Goal: Book appointment/travel/reservation

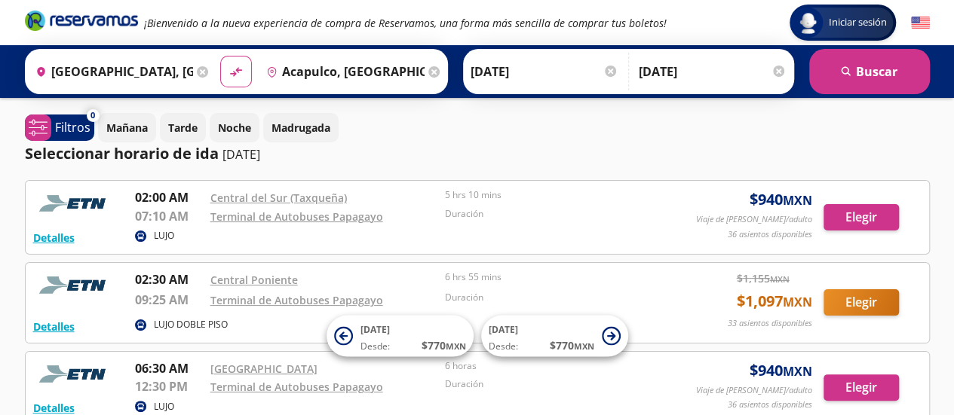
click at [920, 23] on img at bounding box center [920, 23] width 19 height 19
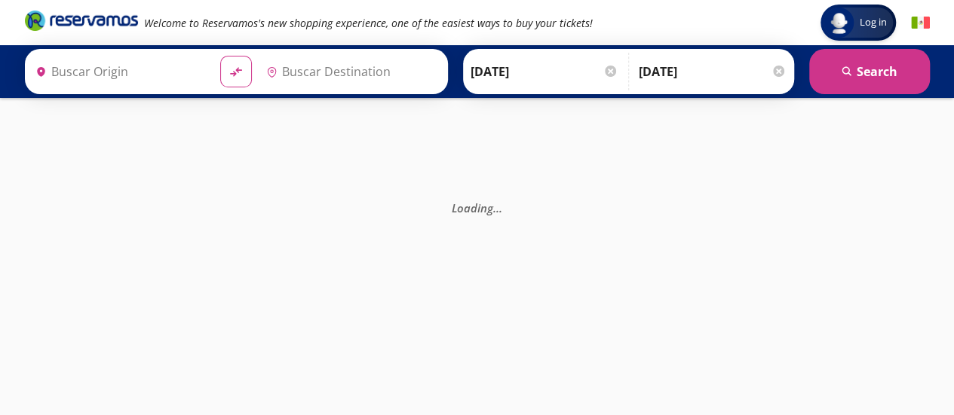
type input "Acapulco, [GEOGRAPHIC_DATA]"
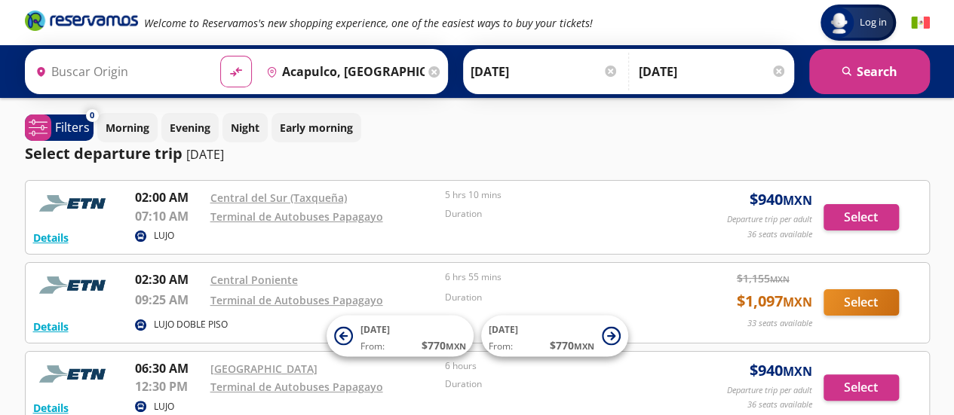
type input "[GEOGRAPHIC_DATA], [GEOGRAPHIC_DATA]"
drag, startPoint x: 0, startPoint y: 0, endPoint x: 920, endPoint y: 23, distance: 920.1
click at [920, 23] on img at bounding box center [920, 23] width 19 height 19
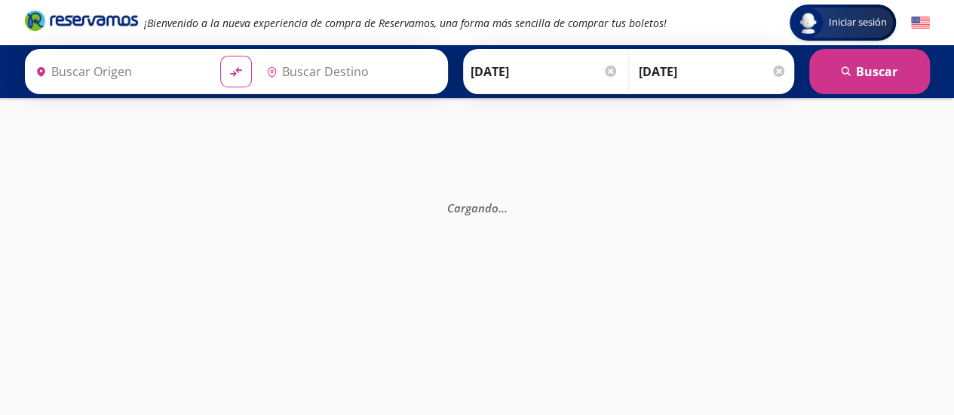
type input "Acapulco, [GEOGRAPHIC_DATA]"
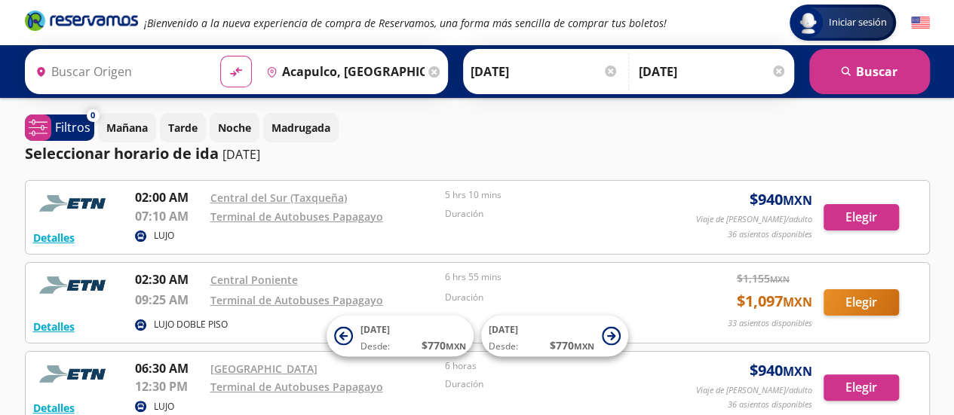
drag, startPoint x: 0, startPoint y: 0, endPoint x: 920, endPoint y: 23, distance: 920.1
click at [920, 23] on img at bounding box center [920, 23] width 19 height 19
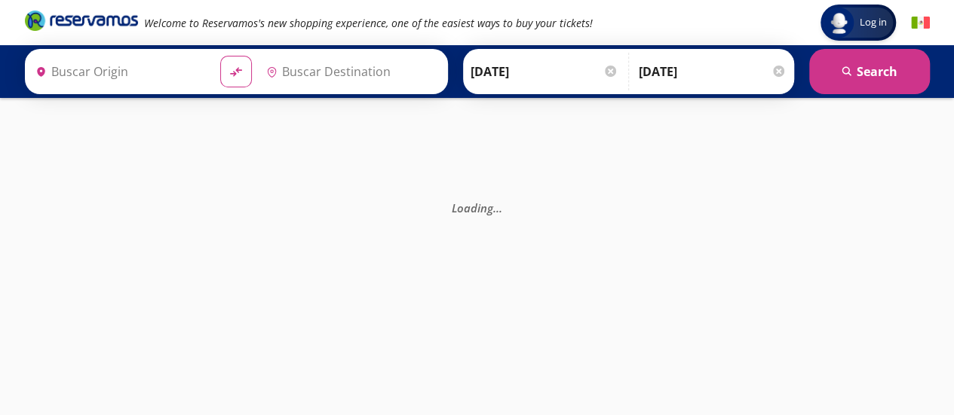
type input "Acapulco, [GEOGRAPHIC_DATA]"
type input "[GEOGRAPHIC_DATA], [GEOGRAPHIC_DATA]"
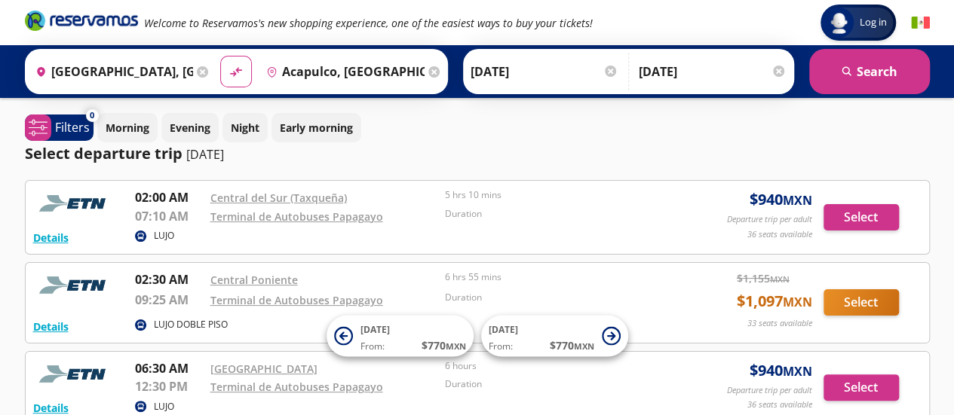
drag, startPoint x: 0, startPoint y: 0, endPoint x: 920, endPoint y: 23, distance: 920.1
click at [920, 23] on img at bounding box center [920, 23] width 19 height 19
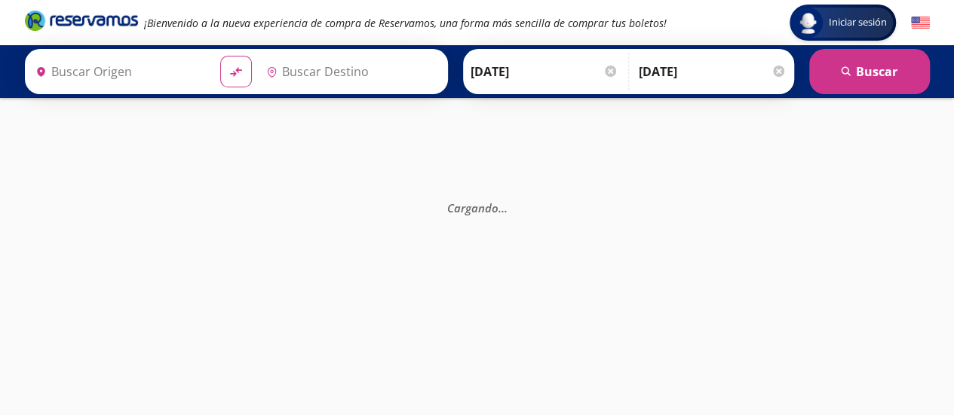
type input "Acapulco, [GEOGRAPHIC_DATA]"
type input "[GEOGRAPHIC_DATA], [GEOGRAPHIC_DATA]"
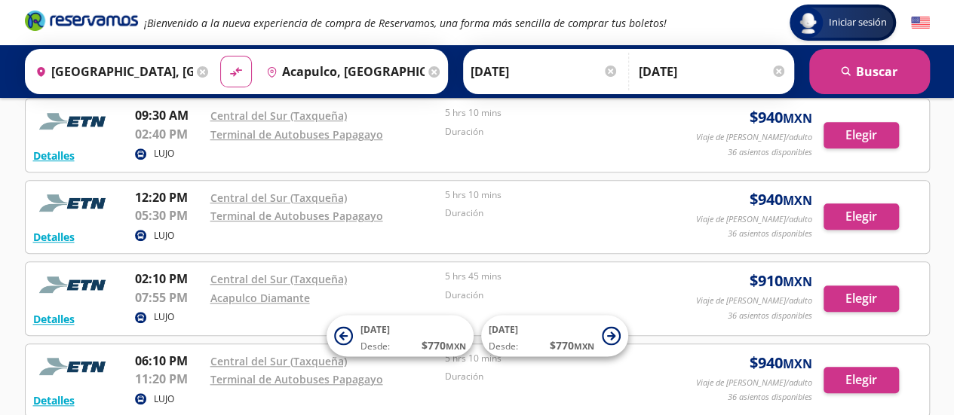
scroll to position [497, 0]
